Goal: Use online tool/utility

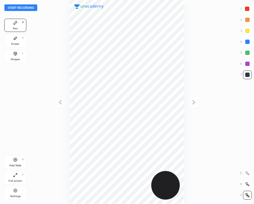
scroll to position [203, 166]
click at [247, 42] on div at bounding box center [248, 42] width 4 height 4
click at [29, 5] on button "Start recording" at bounding box center [20, 7] width 33 height 7
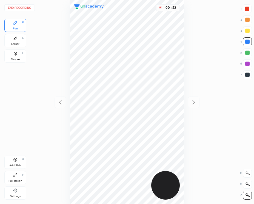
click at [246, 12] on div at bounding box center [247, 8] width 9 height 9
click at [244, 79] on div "1 2 3 4 5 6 7" at bounding box center [247, 42] width 12 height 77
click at [245, 73] on div at bounding box center [247, 74] width 9 height 9
click at [246, 42] on div at bounding box center [248, 42] width 4 height 4
click at [247, 11] on div at bounding box center [247, 8] width 9 height 9
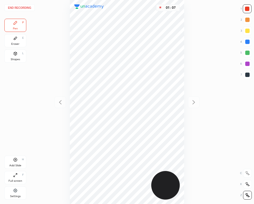
click at [249, 43] on div at bounding box center [248, 42] width 4 height 4
click at [24, 8] on button "End recording" at bounding box center [19, 7] width 30 height 7
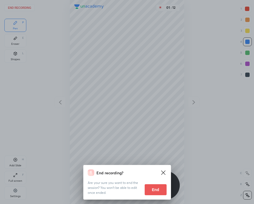
click at [158, 192] on button "End" at bounding box center [156, 189] width 22 height 11
